Goal: Find specific page/section: Find specific page/section

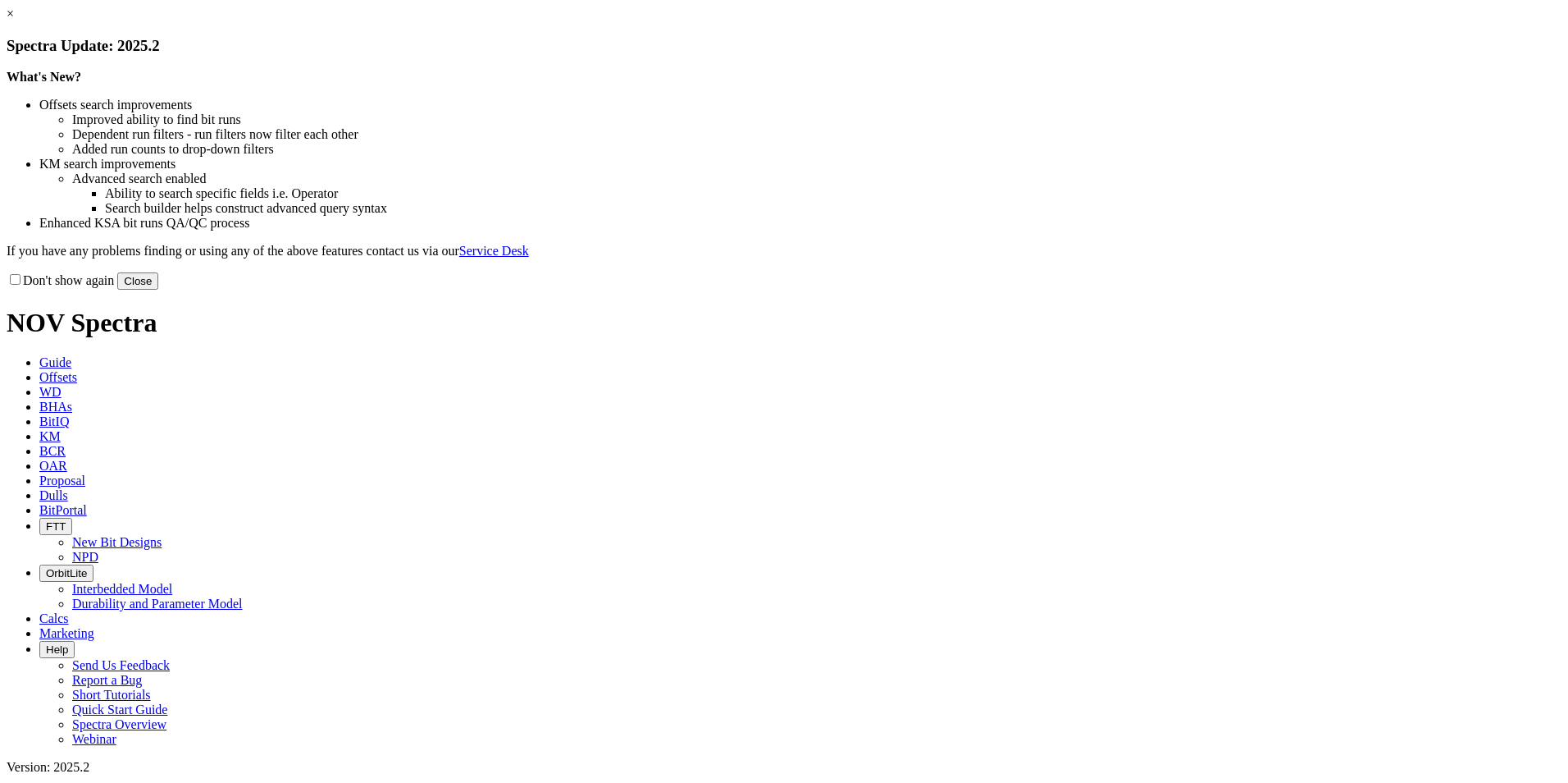
click at [158, 289] on button "Close" at bounding box center [138, 281] width 41 height 18
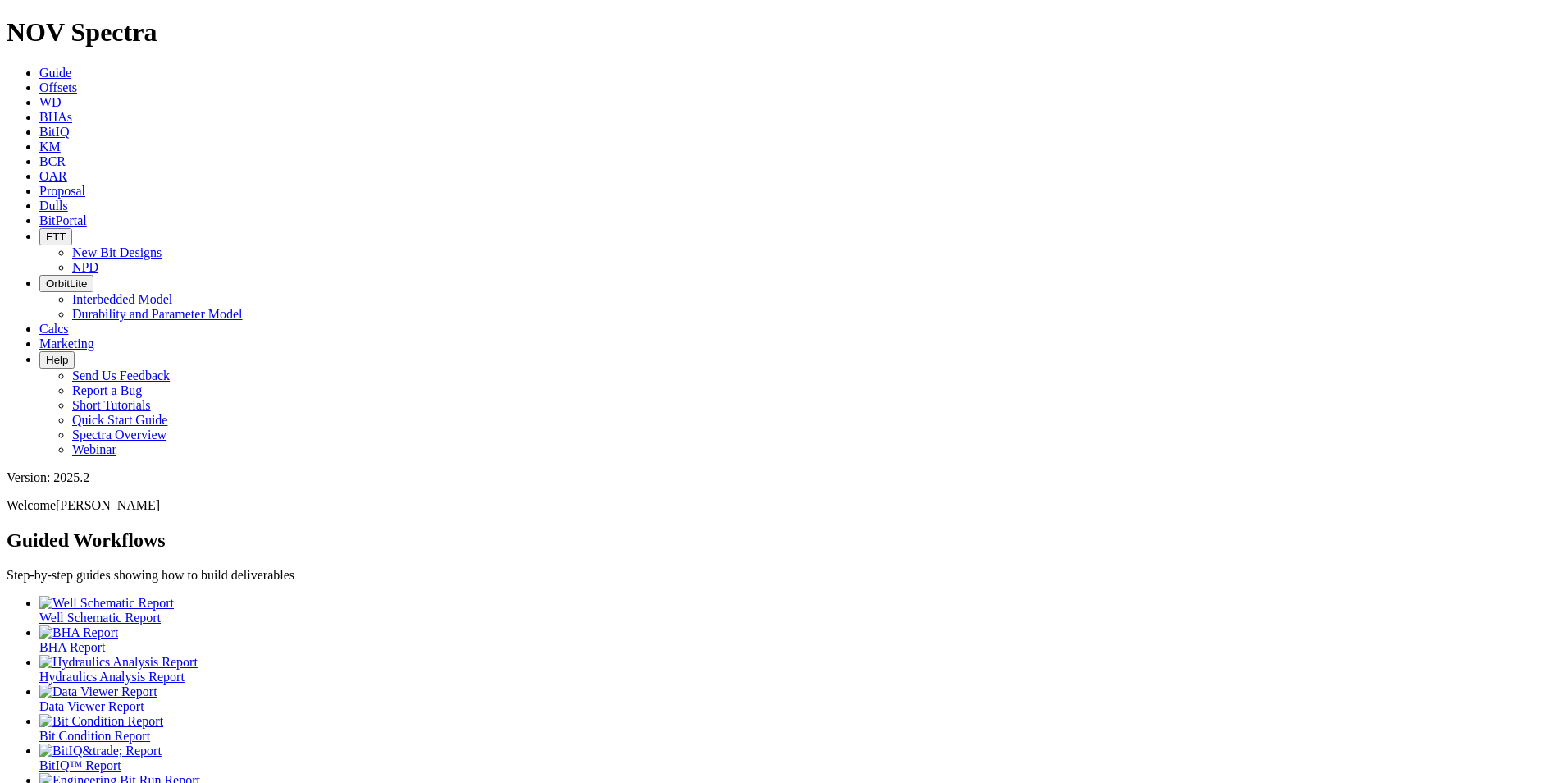
click at [68, 198] on span "Dulls" at bounding box center [53, 205] width 28 height 14
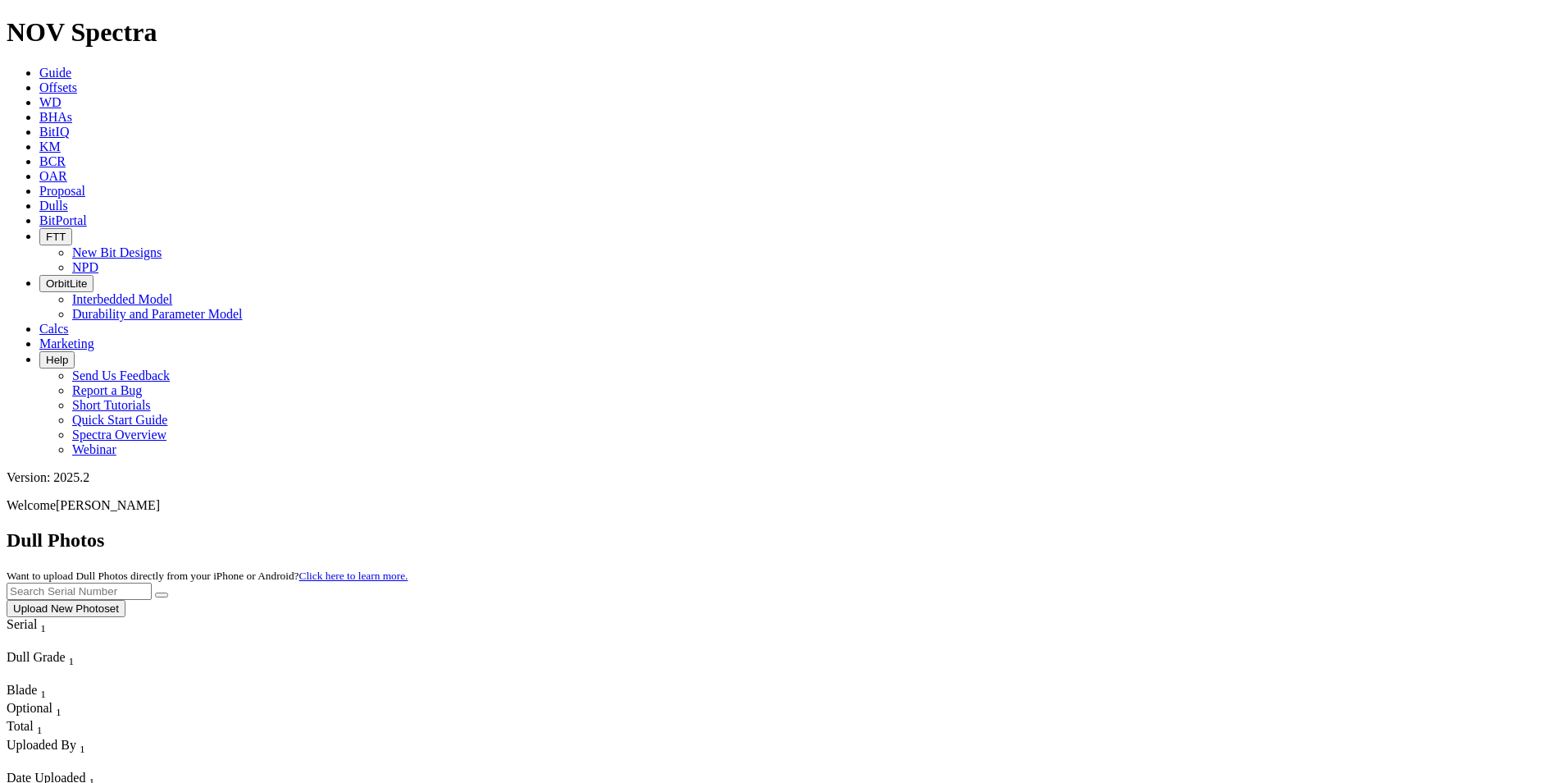
click at [152, 583] on input "text" at bounding box center [79, 591] width 145 height 18
type input "A314220"
click at [155, 592] on button "submit" at bounding box center [162, 595] width 13 height 5
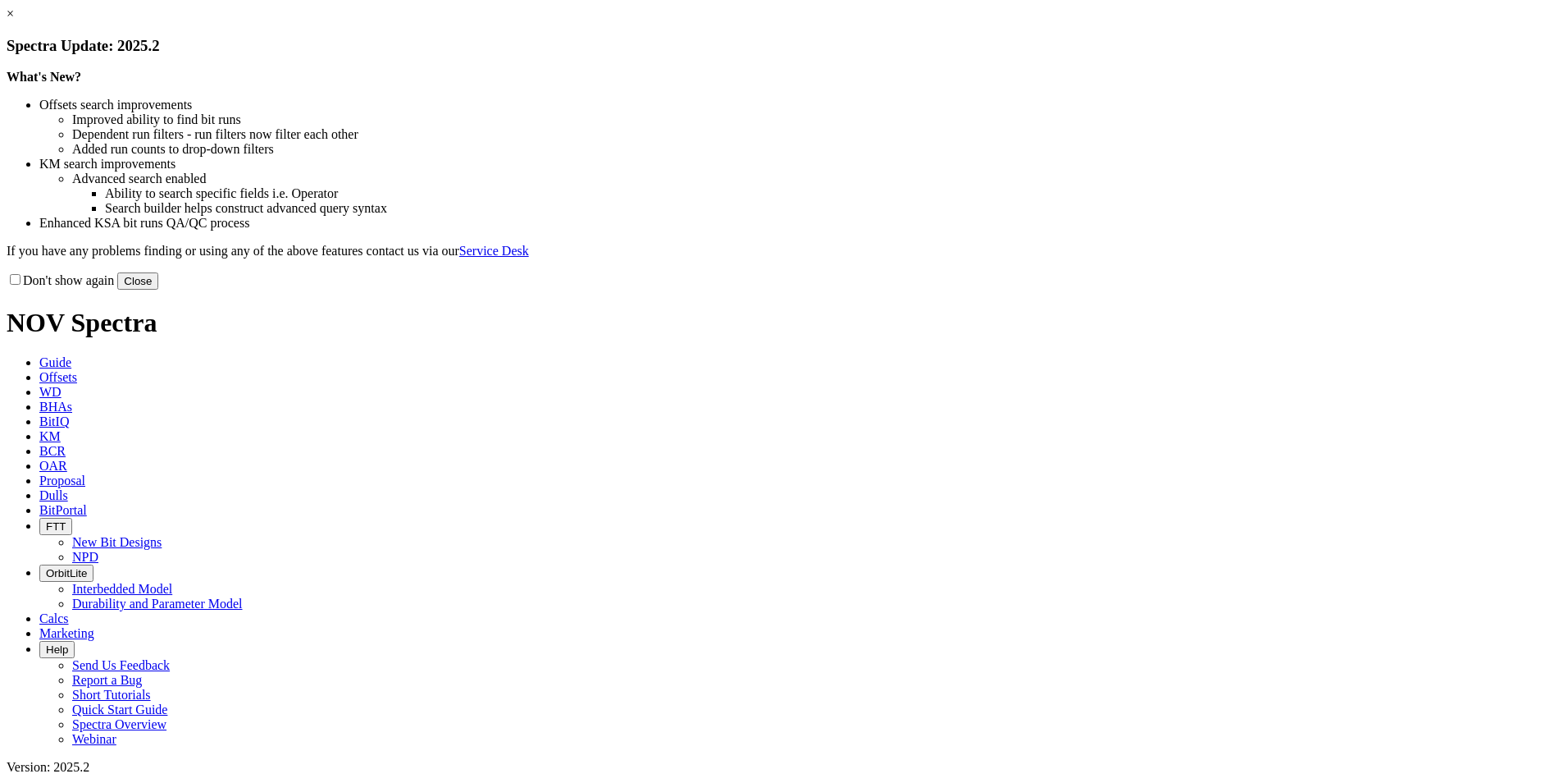
click at [14, 21] on link "×" at bounding box center [10, 13] width 8 height 14
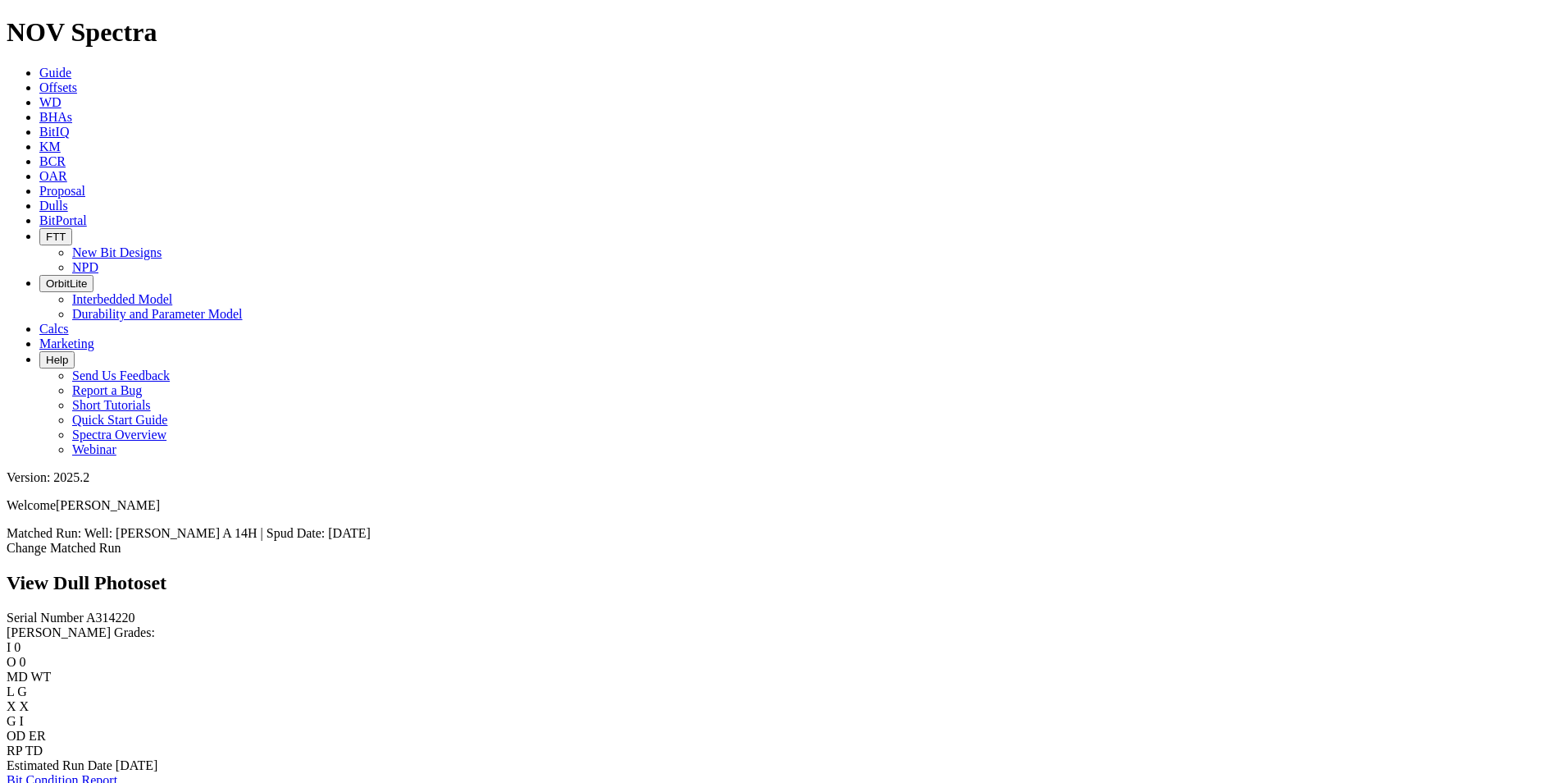
scroll to position [1263, 0]
